Goal: Information Seeking & Learning: Learn about a topic

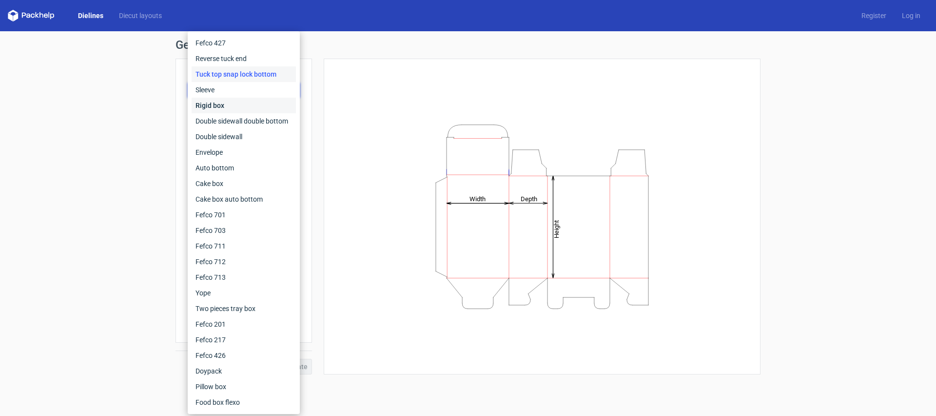
click at [249, 104] on div "Rigid box" at bounding box center [244, 106] width 104 height 16
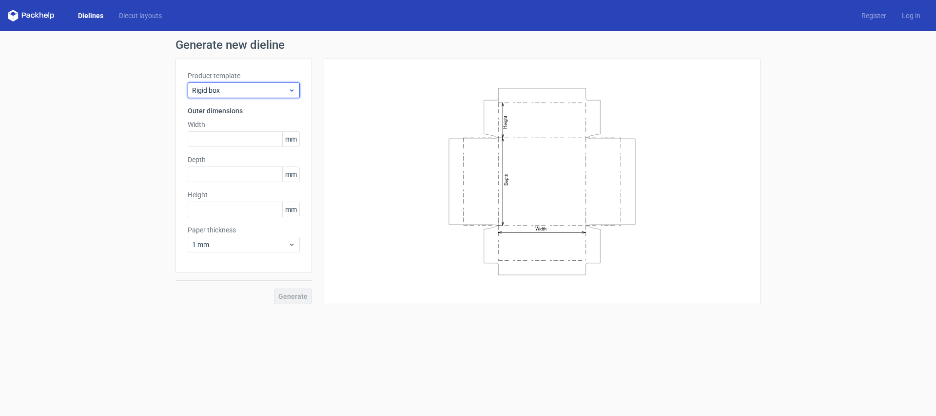
click at [253, 90] on span "Rigid box" at bounding box center [240, 90] width 96 height 10
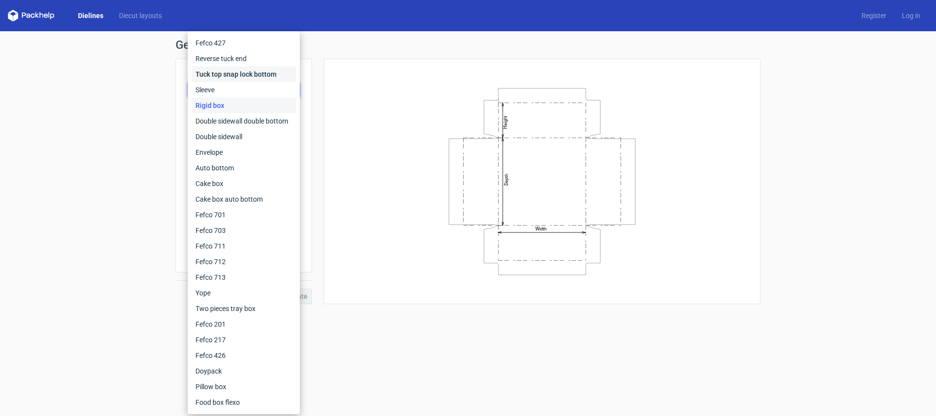
click at [255, 79] on div "Tuck top snap lock bottom" at bounding box center [244, 74] width 104 height 16
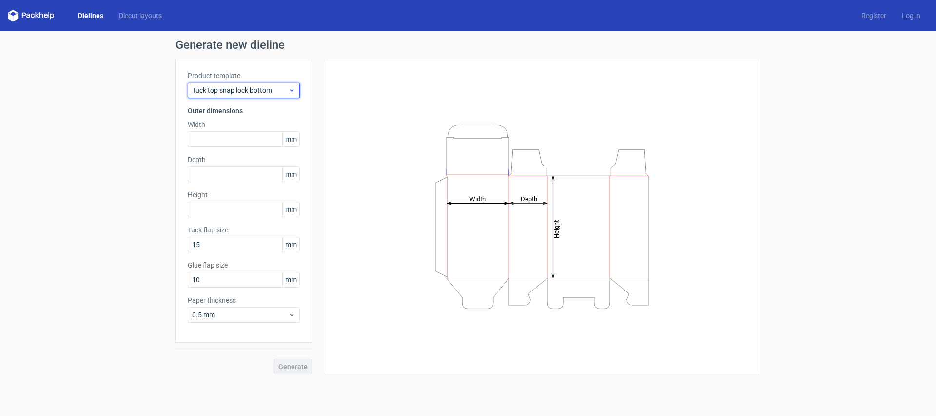
click at [258, 92] on span "Tuck top snap lock bottom" at bounding box center [240, 90] width 96 height 10
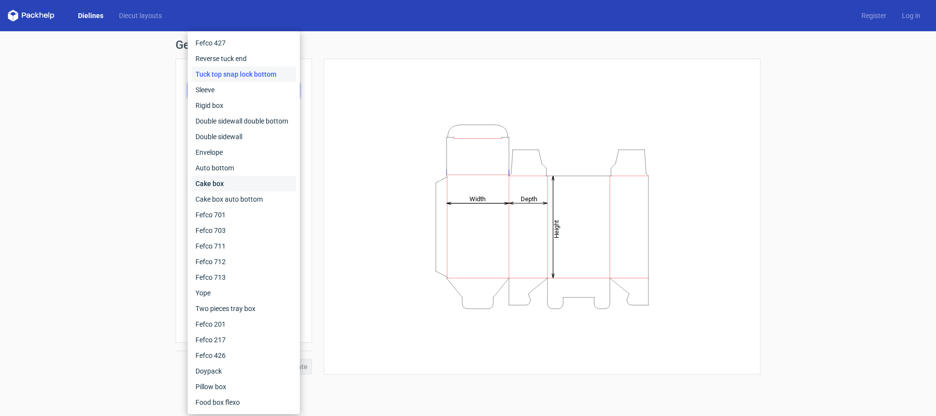
click at [226, 181] on div "Cake box" at bounding box center [244, 184] width 104 height 16
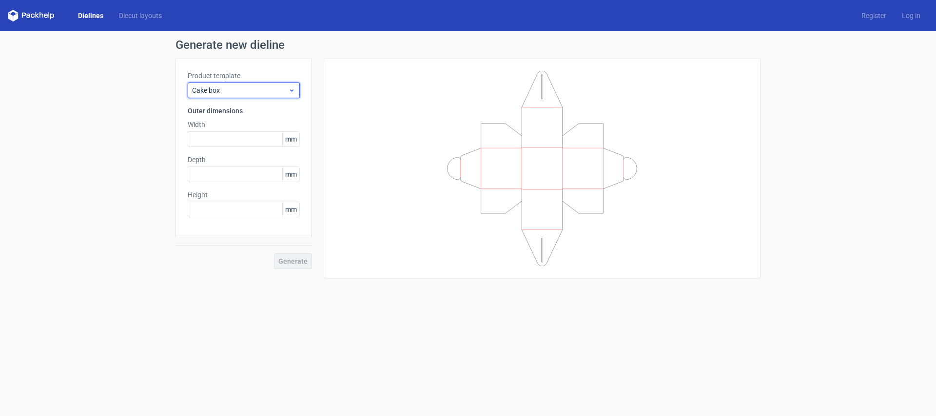
click at [249, 94] on span "Cake box" at bounding box center [240, 90] width 96 height 10
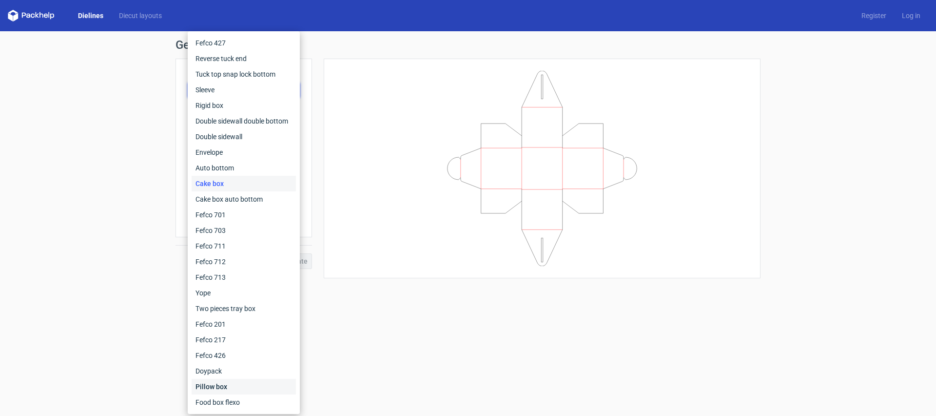
click at [227, 389] on div "Pillow box" at bounding box center [244, 386] width 104 height 16
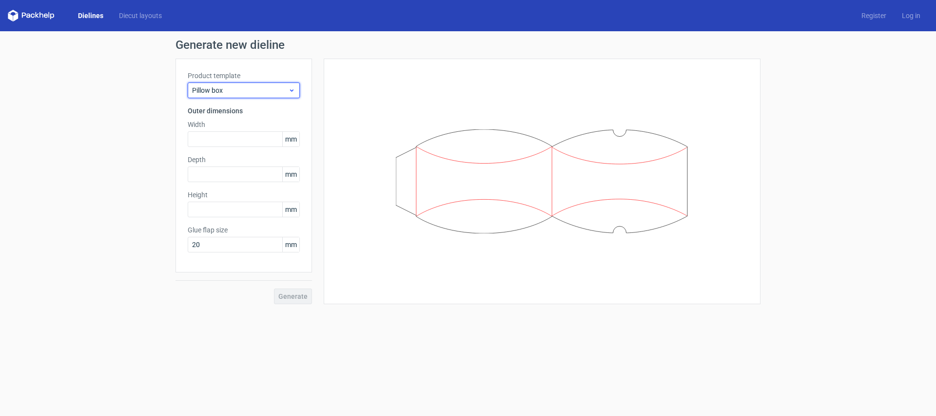
click at [252, 95] on div "Pillow box" at bounding box center [244, 90] width 112 height 16
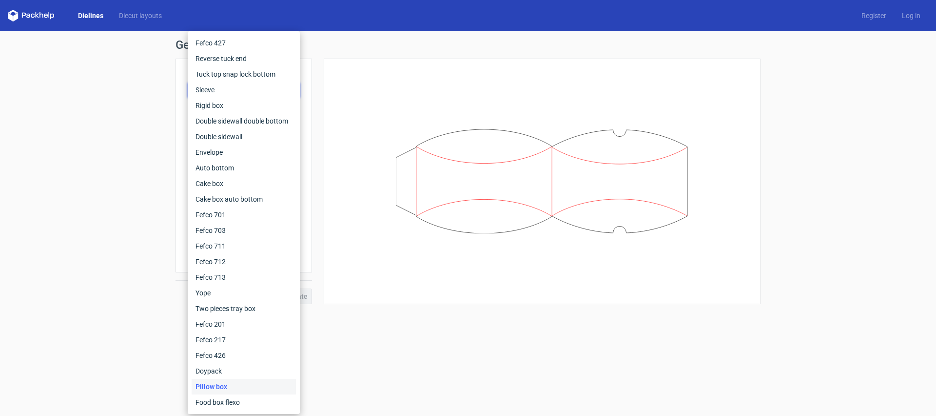
click at [356, 103] on div at bounding box center [542, 181] width 413 height 221
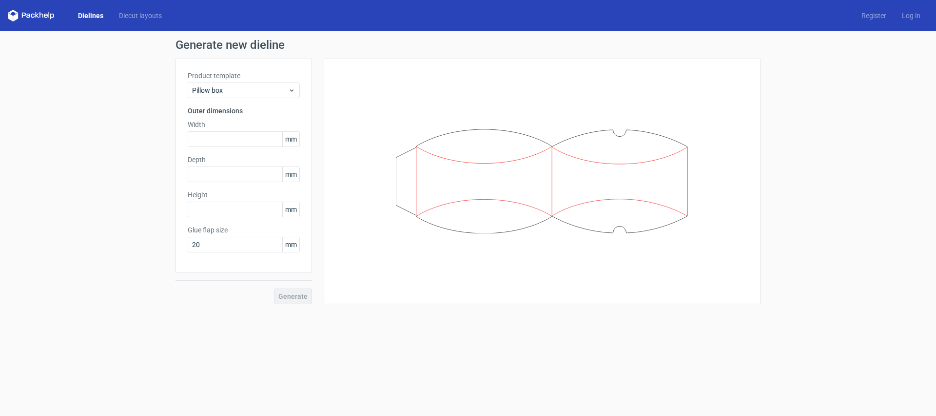
click at [90, 19] on link "Dielines" at bounding box center [90, 16] width 41 height 10
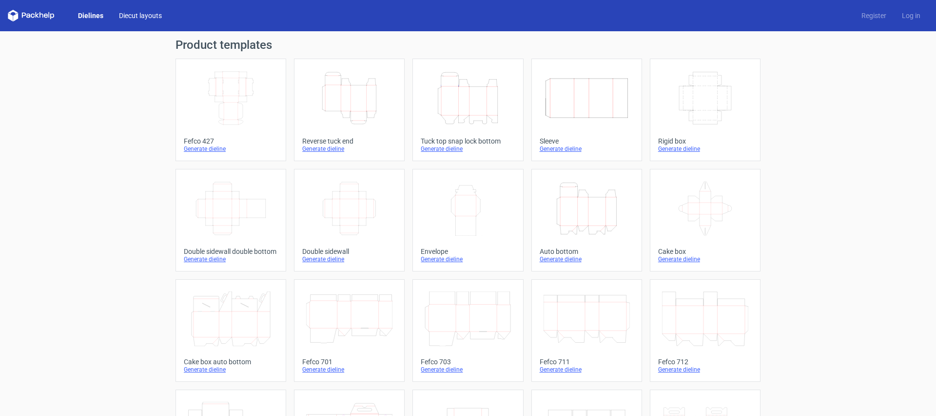
click at [137, 18] on link "Diecut layouts" at bounding box center [140, 16] width 59 height 10
